Goal: Information Seeking & Learning: Learn about a topic

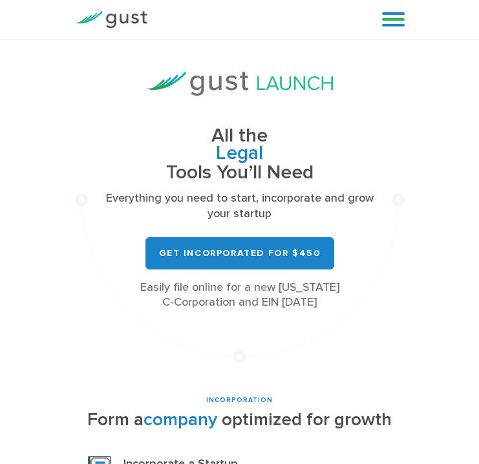
click at [395, 20] on link at bounding box center [393, 19] width 23 height 19
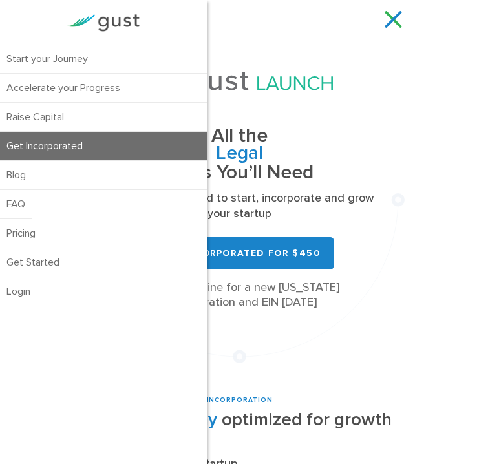
click at [395, 21] on link at bounding box center [393, 19] width 23 height 19
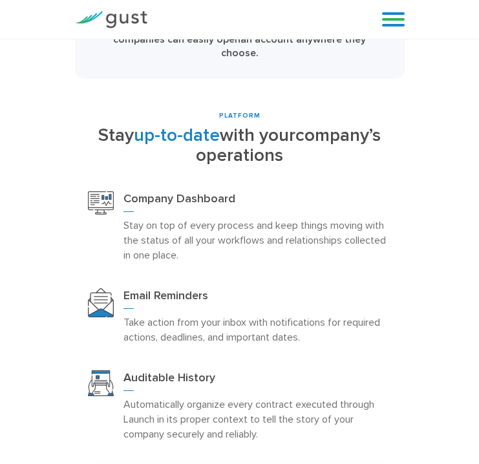
scroll to position [2623, 0]
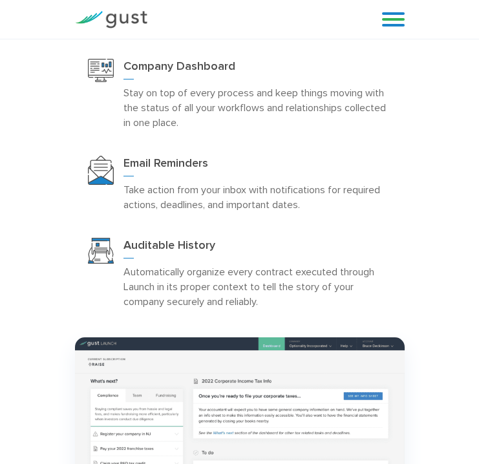
drag, startPoint x: 349, startPoint y: 147, endPoint x: 310, endPoint y: 396, distance: 252.1
click at [164, 265] on p "Automatically organize every contract executed through Launch in its proper con…" at bounding box center [258, 287] width 268 height 45
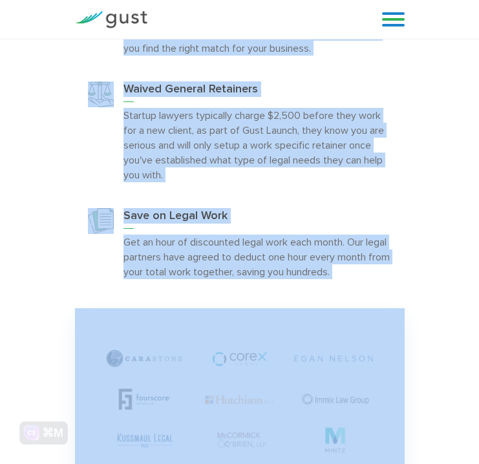
scroll to position [4076, 0]
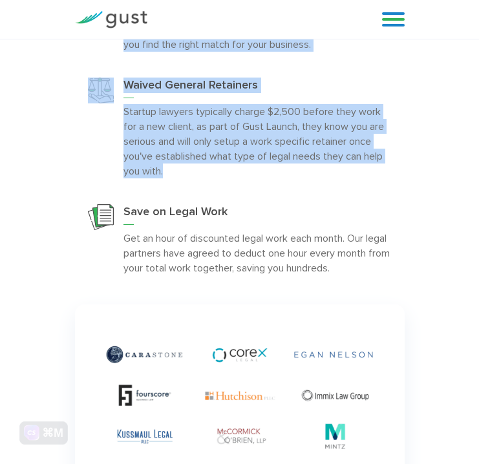
drag, startPoint x: 164, startPoint y: 237, endPoint x: 321, endPoint y: 92, distance: 213.3
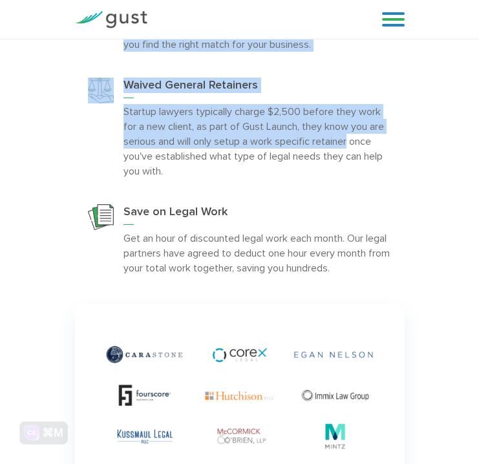
click at [400, 24] on link at bounding box center [393, 19] width 23 height 19
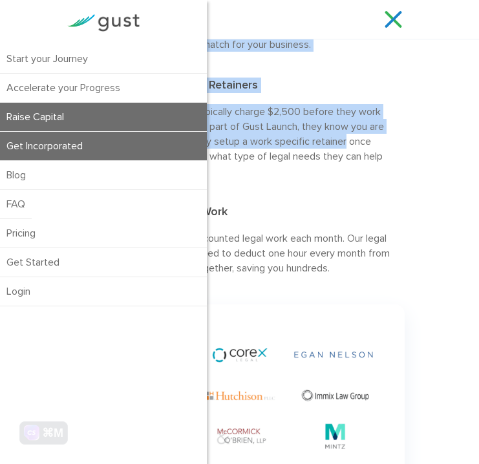
click at [115, 112] on link "Raise Capital" at bounding box center [103, 117] width 207 height 28
